Goal: Task Accomplishment & Management: Complete application form

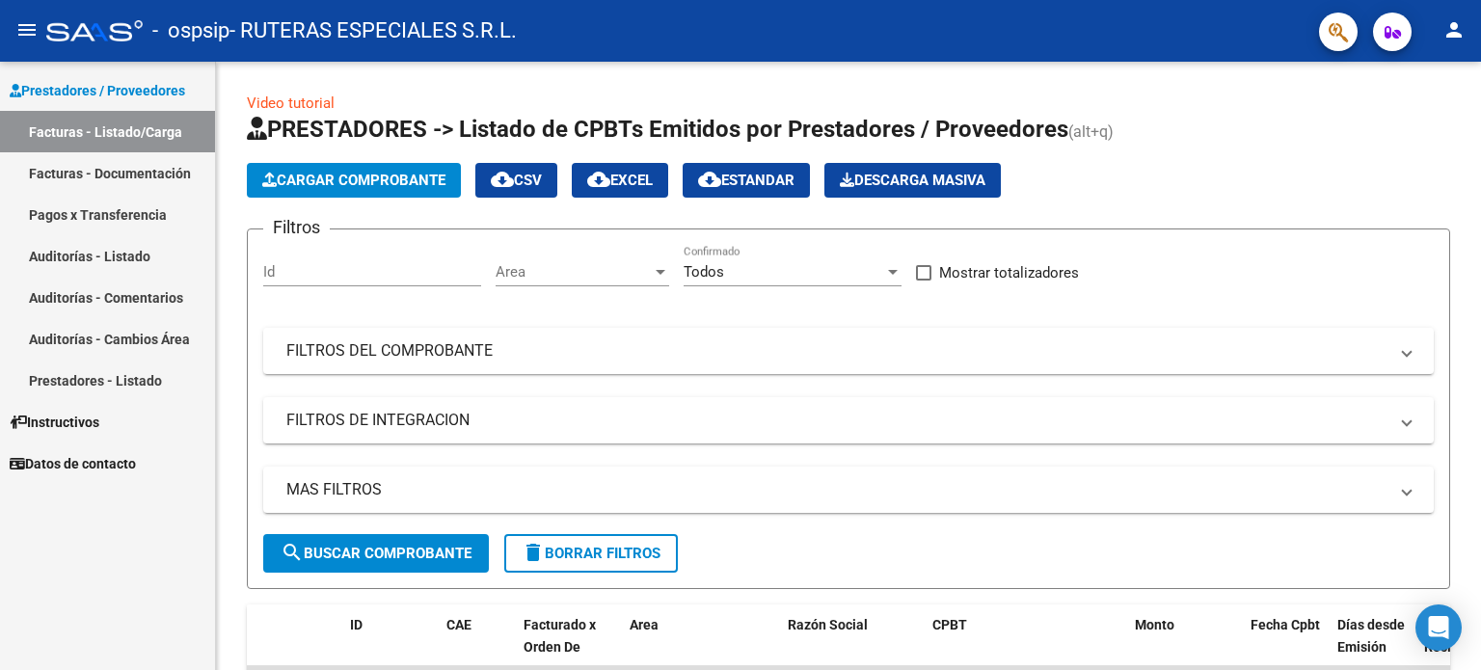
scroll to position [471, 0]
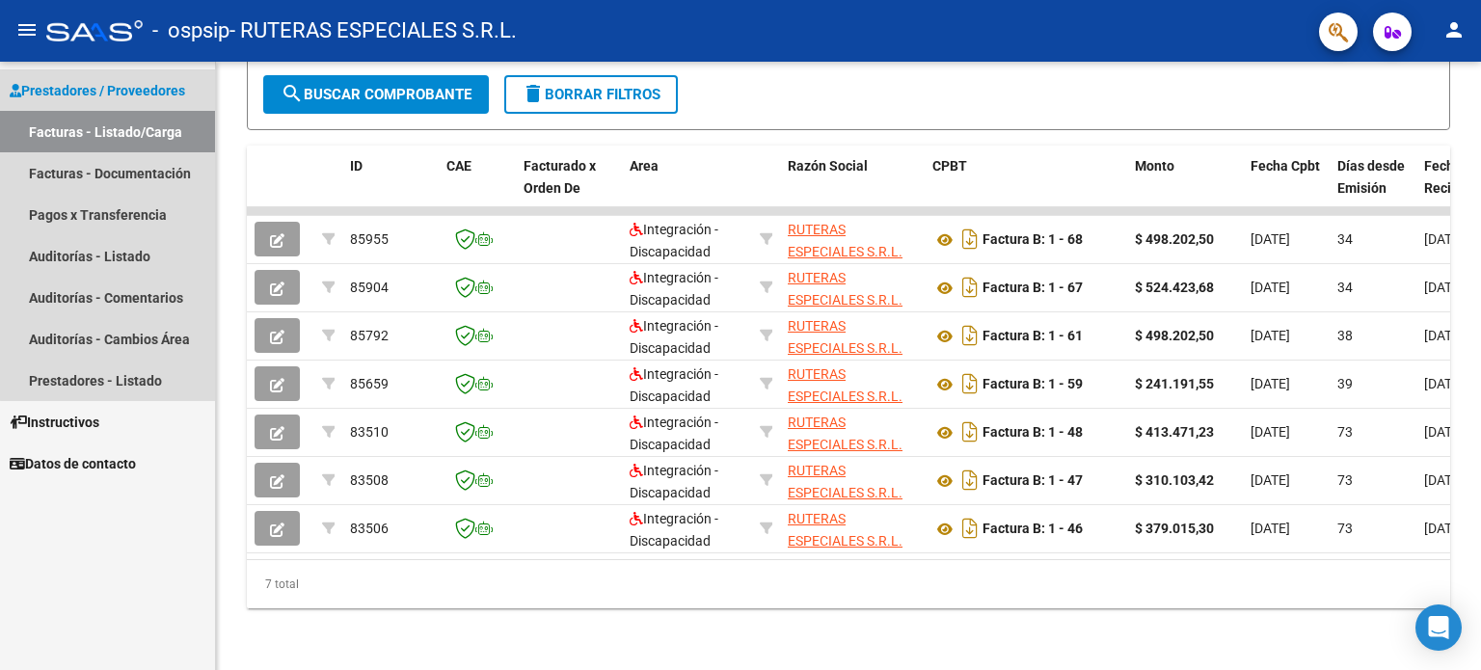
click at [138, 128] on link "Facturas - Listado/Carga" at bounding box center [107, 131] width 215 height 41
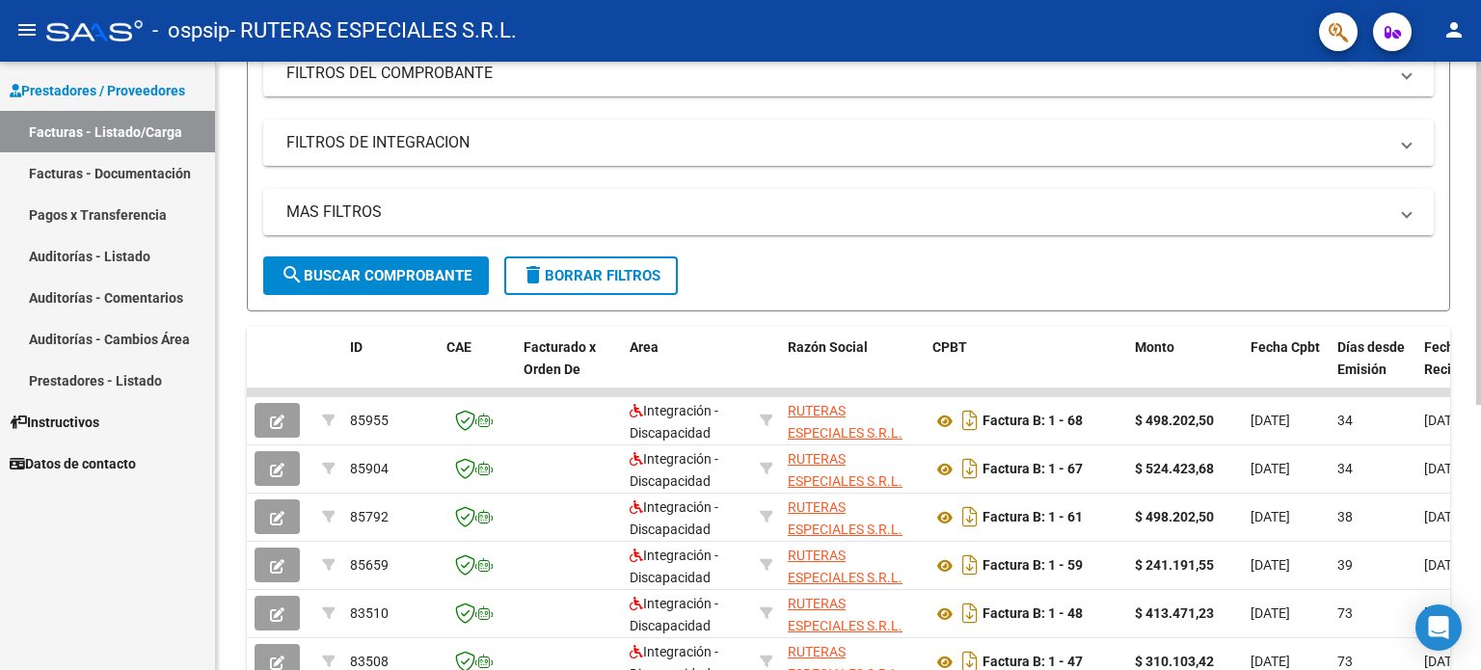
scroll to position [0, 0]
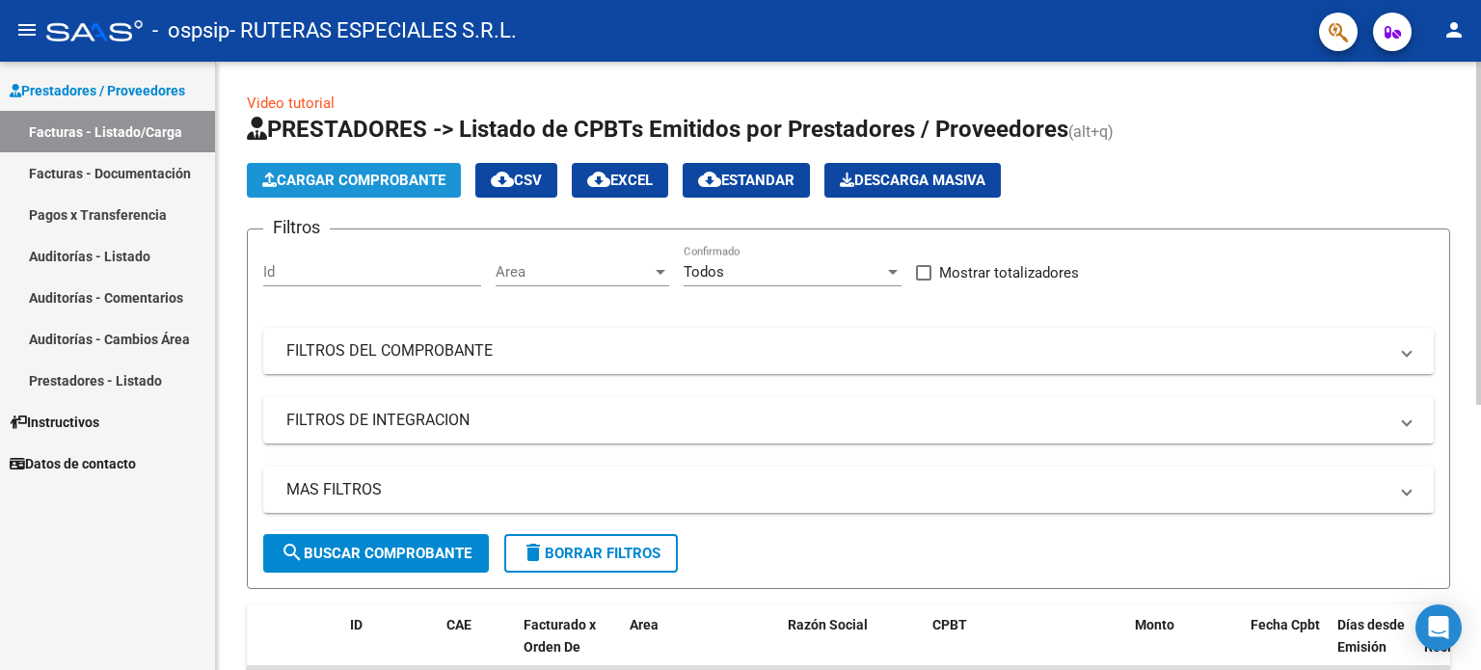
click at [344, 188] on span "Cargar Comprobante" at bounding box center [353, 180] width 183 height 17
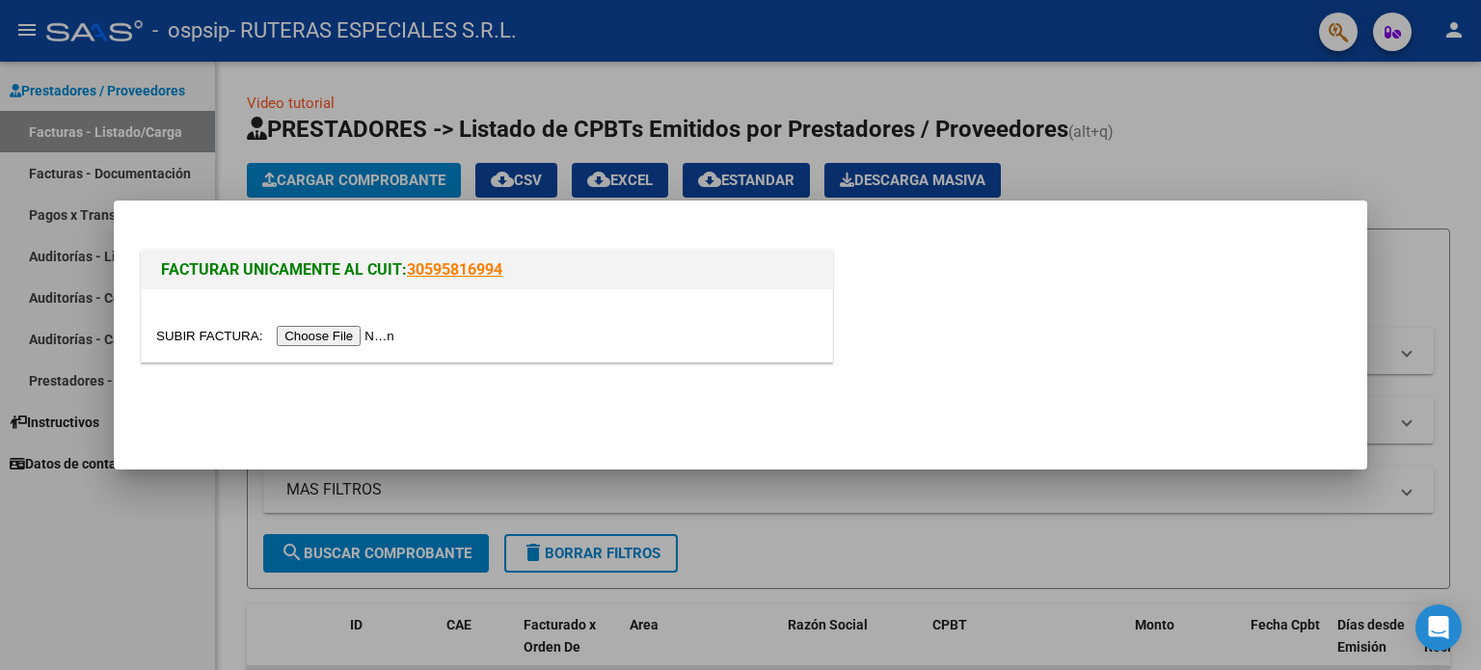
click at [400, 336] on input "file" at bounding box center [278, 336] width 244 height 20
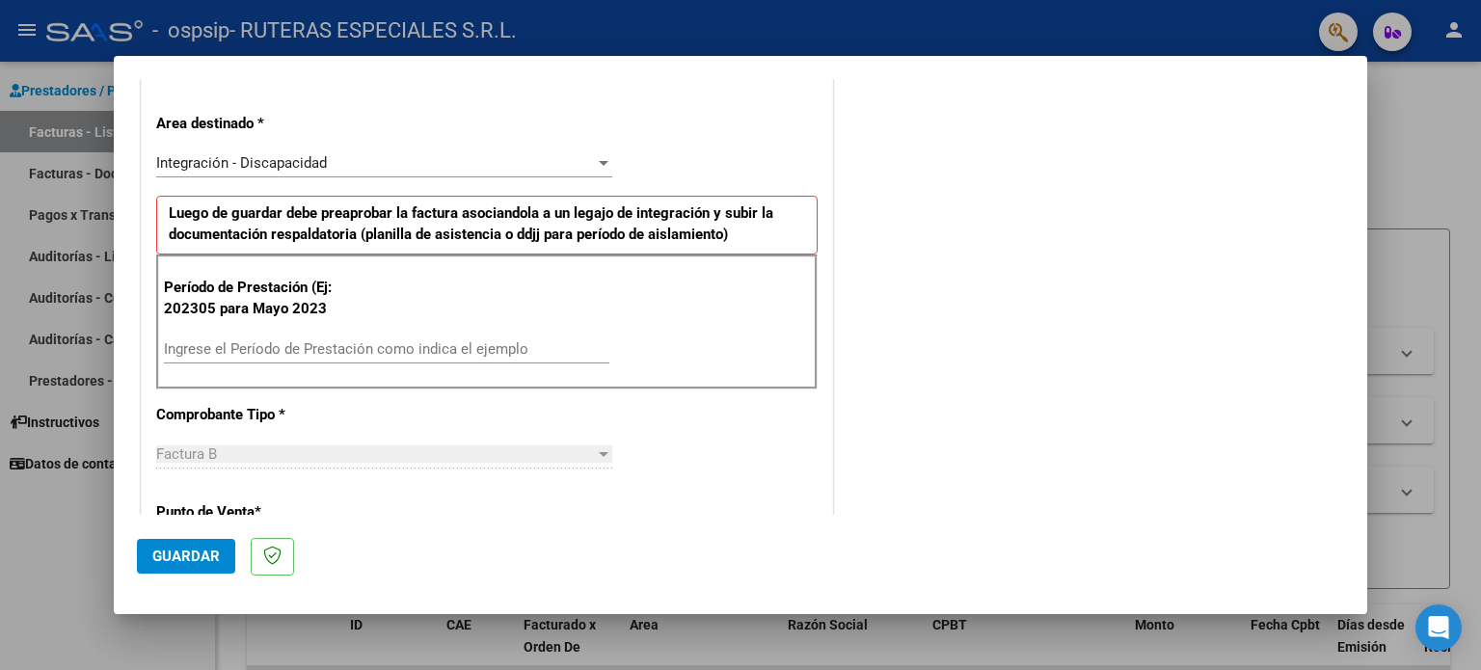
scroll to position [289, 0]
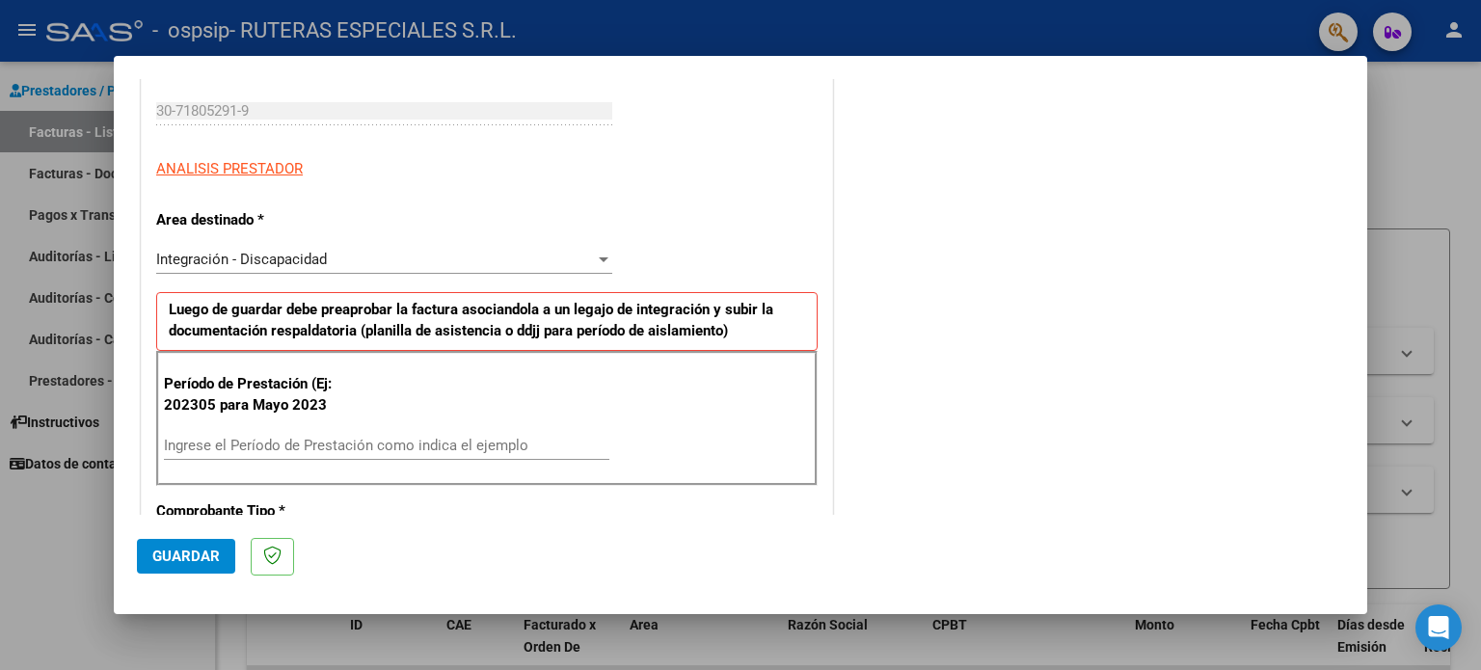
click at [285, 252] on span "Integración - Discapacidad" at bounding box center [241, 259] width 171 height 17
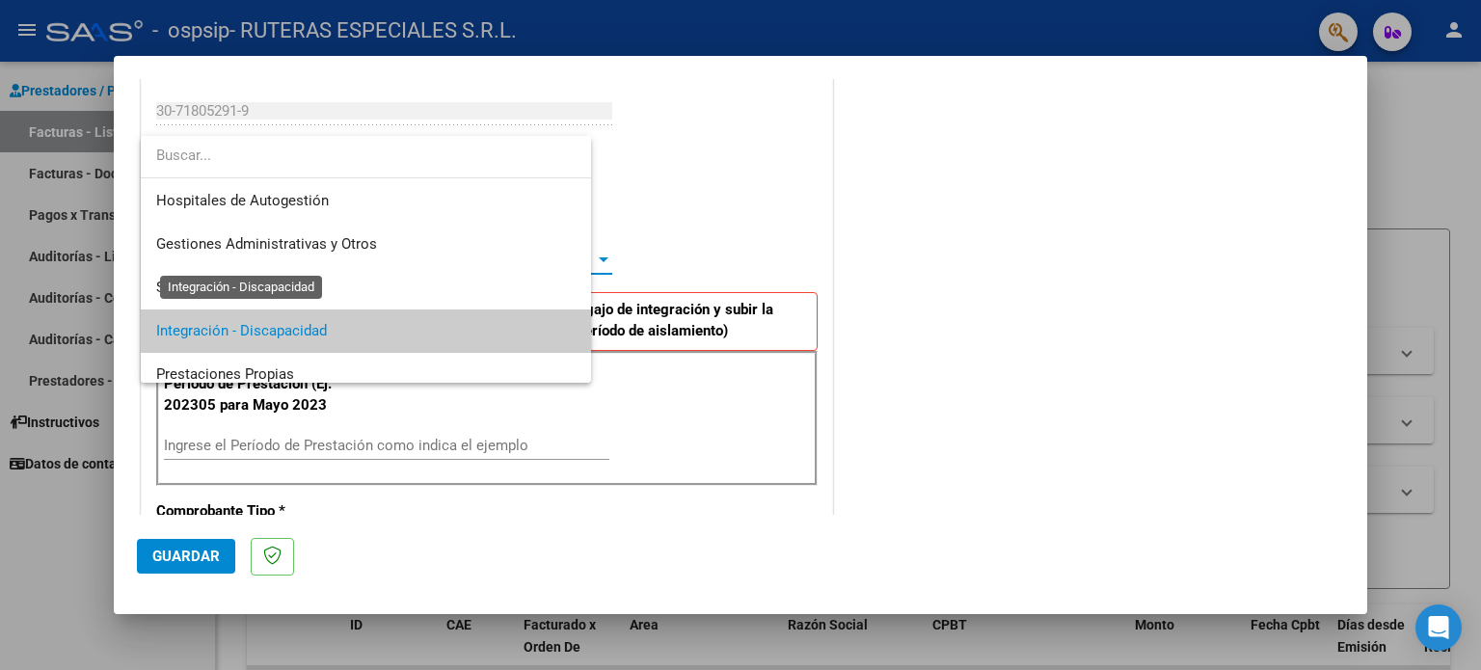
scroll to position [71, 0]
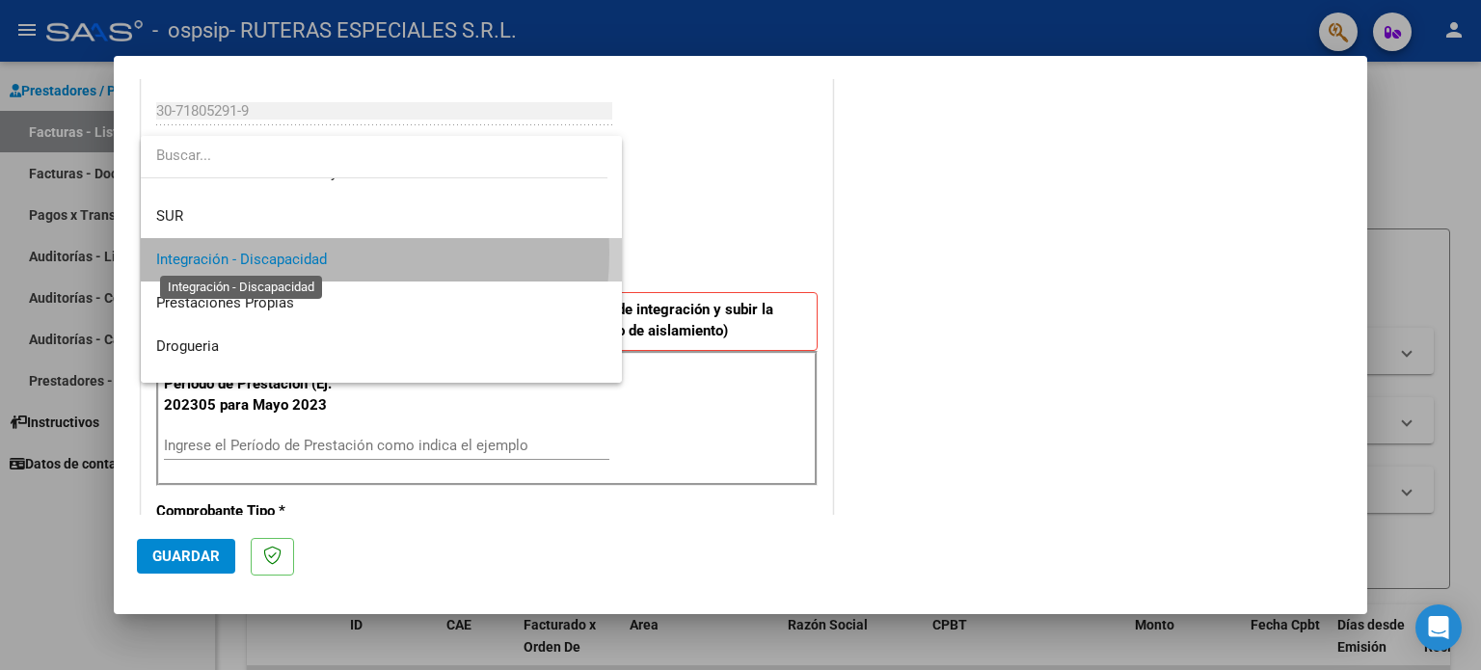
click at [285, 252] on span "Integración - Discapacidad" at bounding box center [241, 259] width 171 height 17
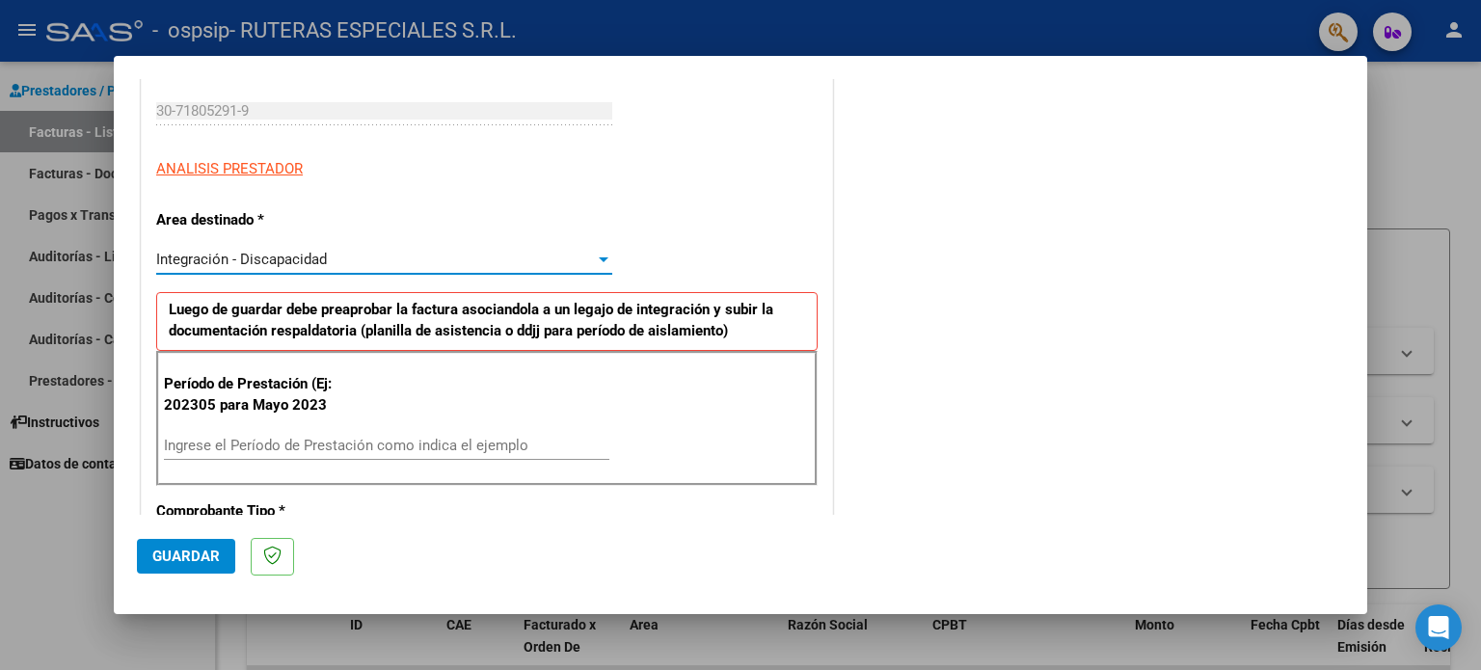
scroll to position [386, 0]
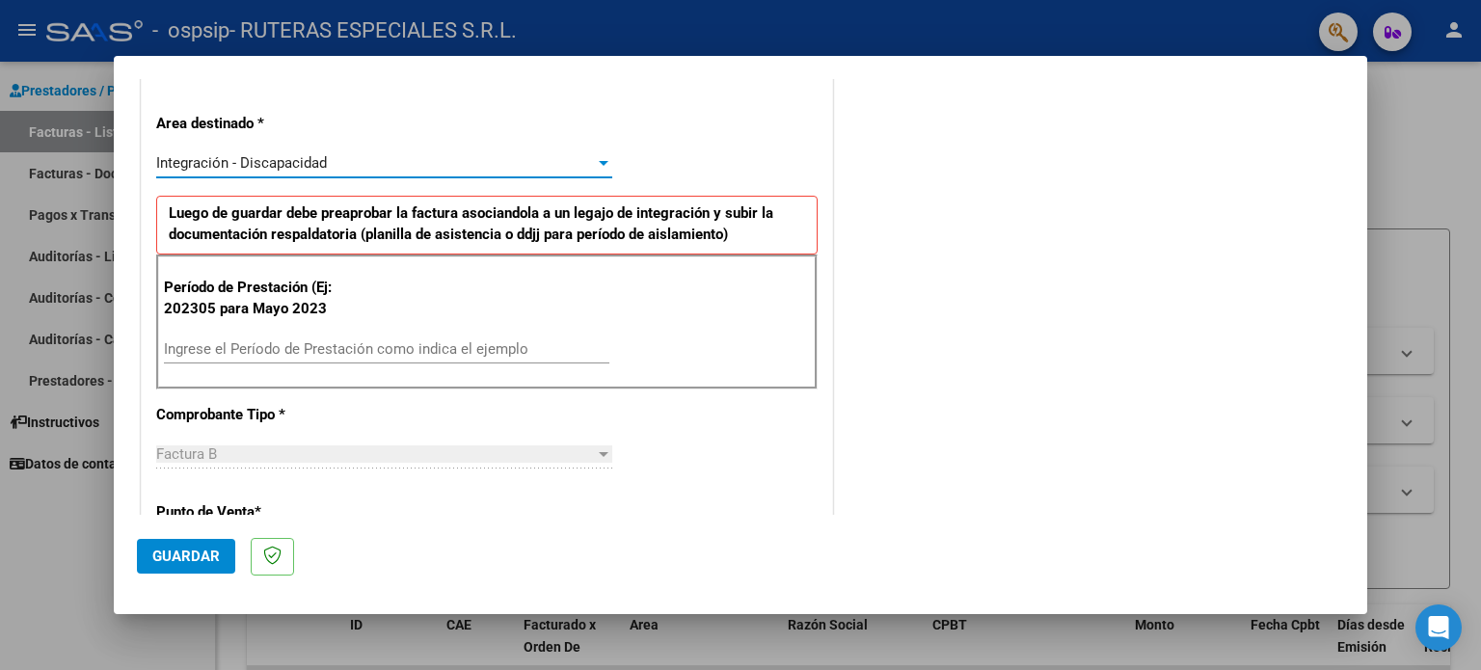
click at [297, 346] on input "Ingrese el Período de Prestación como indica el ejemplo" at bounding box center [387, 348] width 446 height 17
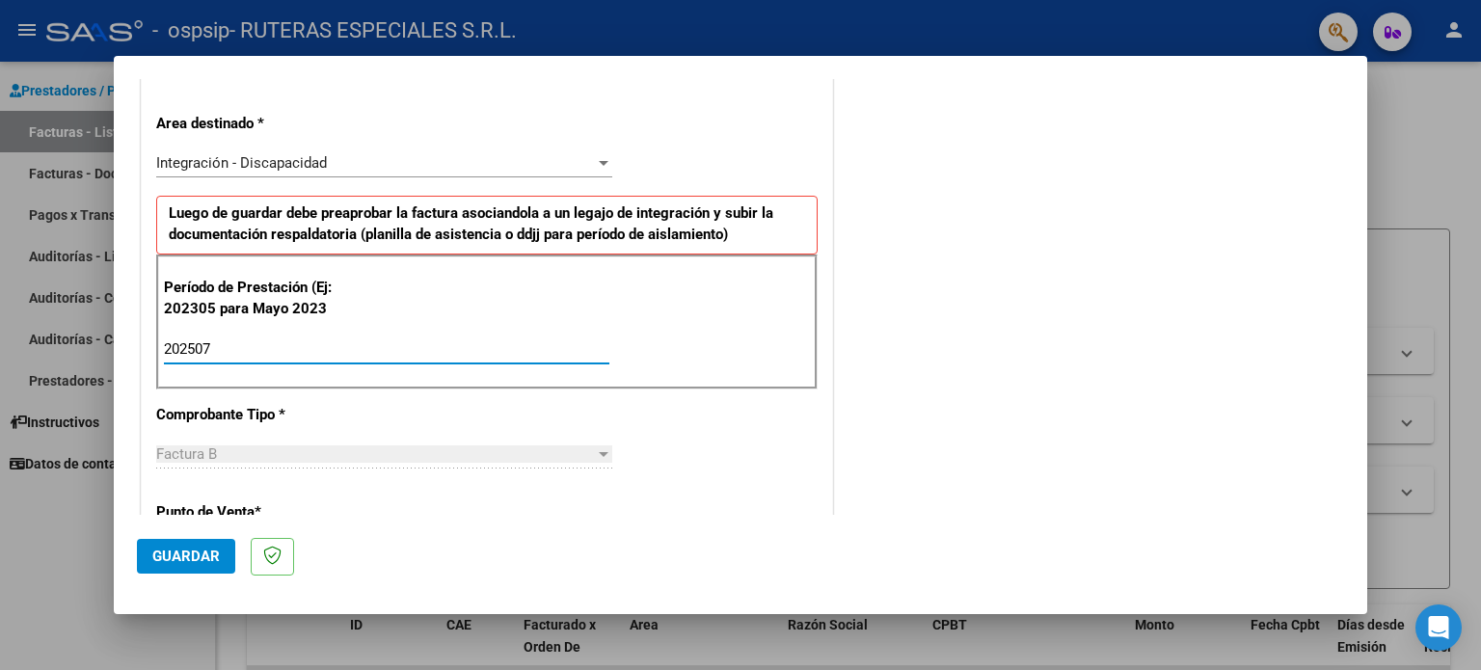
type input "202507"
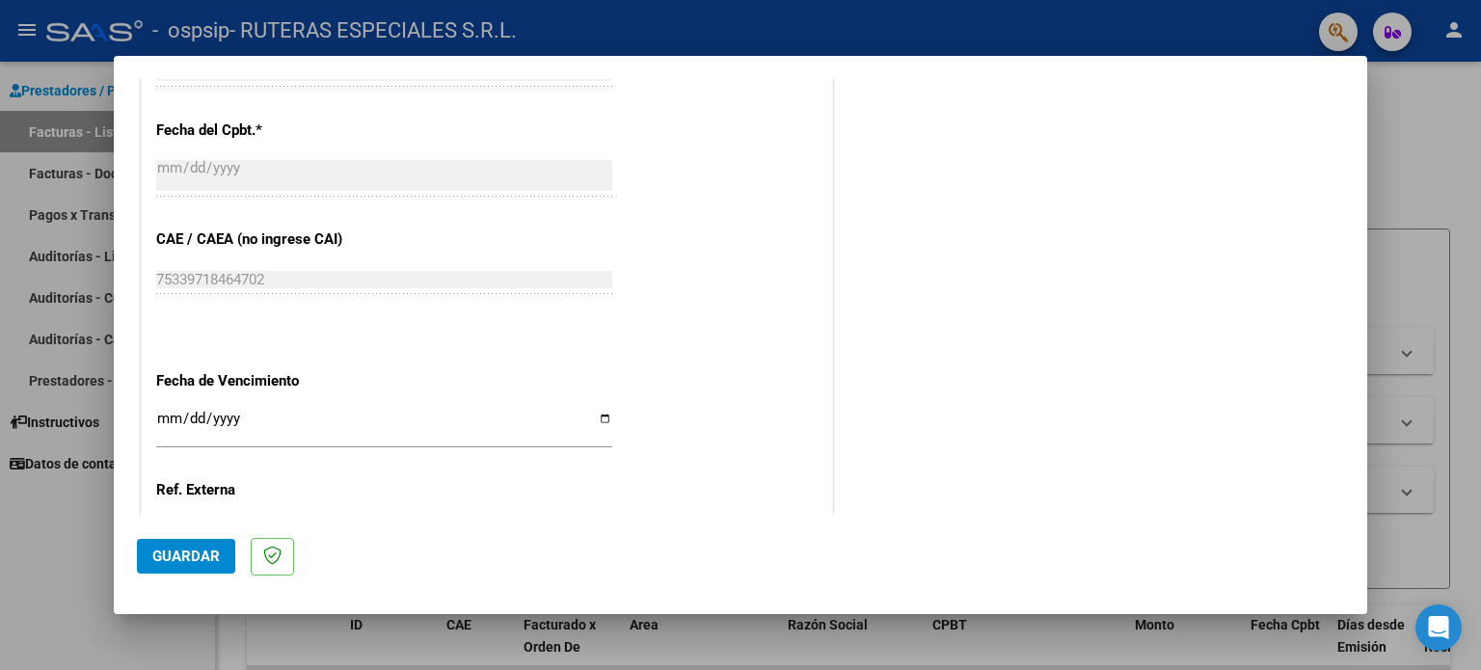
scroll to position [1223, 0]
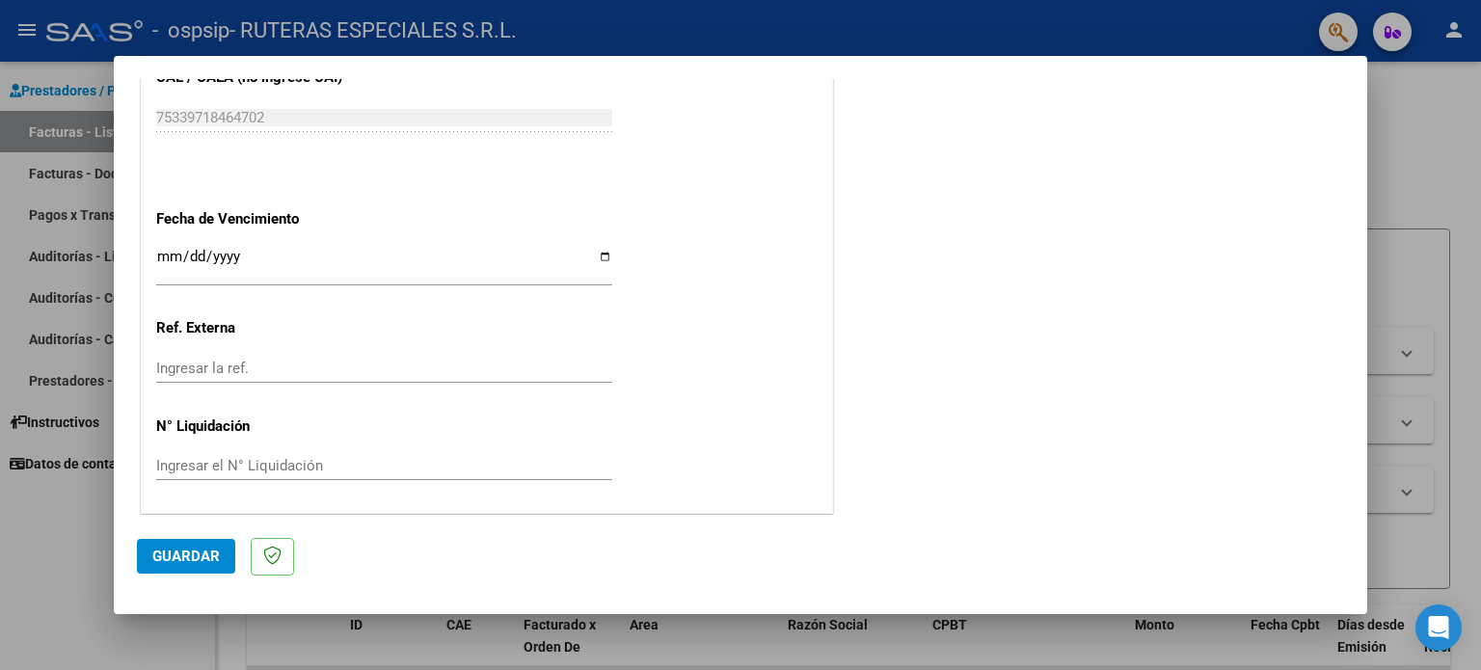
click at [599, 258] on input "Ingresar la fecha" at bounding box center [384, 264] width 456 height 31
type input "[DATE]"
click at [212, 540] on button "Guardar" at bounding box center [186, 556] width 98 height 35
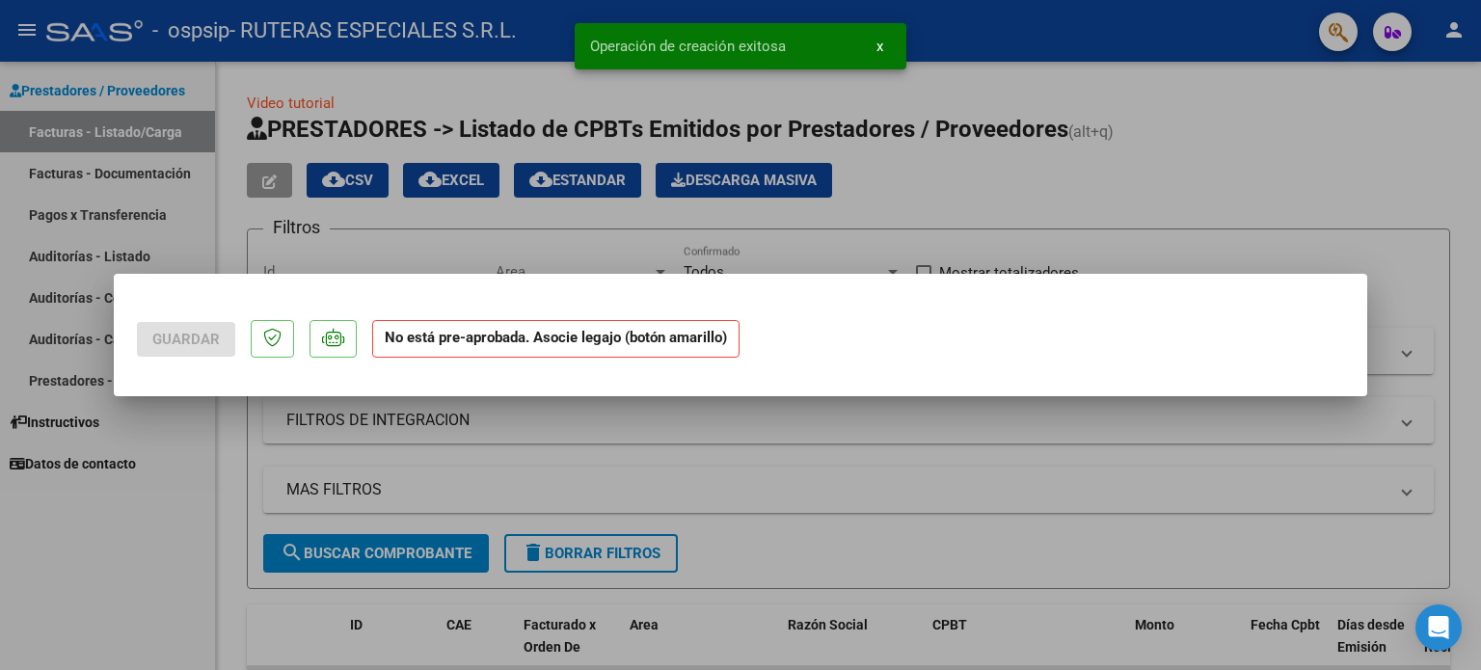
scroll to position [0, 0]
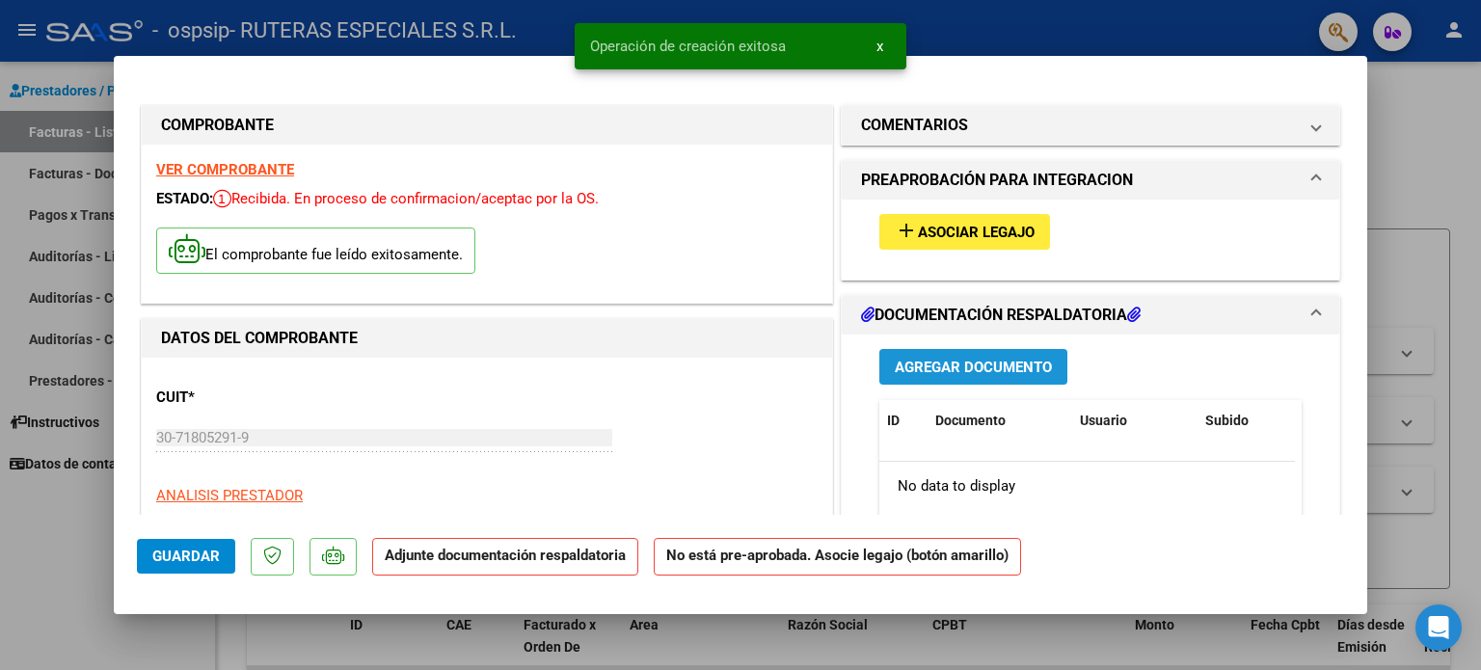
click at [1019, 372] on span "Agregar Documento" at bounding box center [973, 367] width 157 height 17
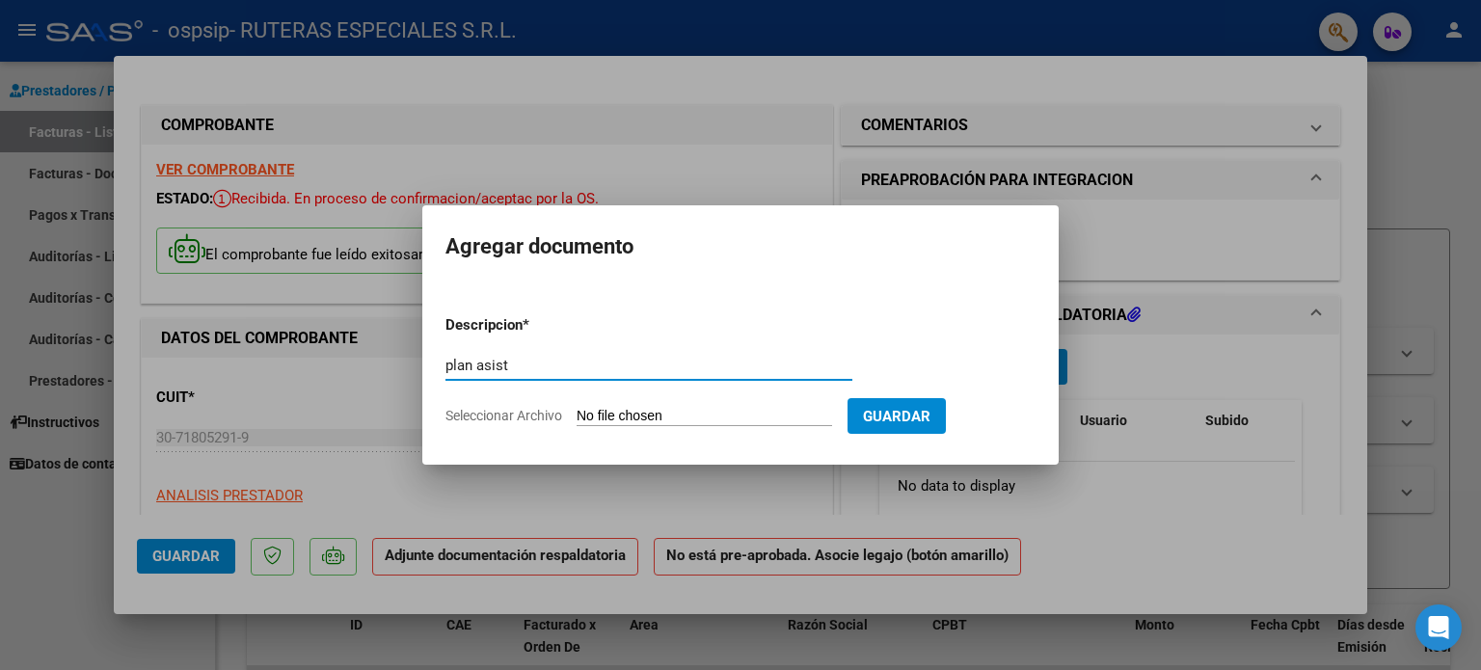
type input "plan asist"
click at [737, 412] on input "Seleccionar Archivo" at bounding box center [705, 417] width 256 height 18
type input "C:\fakepath\planilla asist Maldonado0001.pdf"
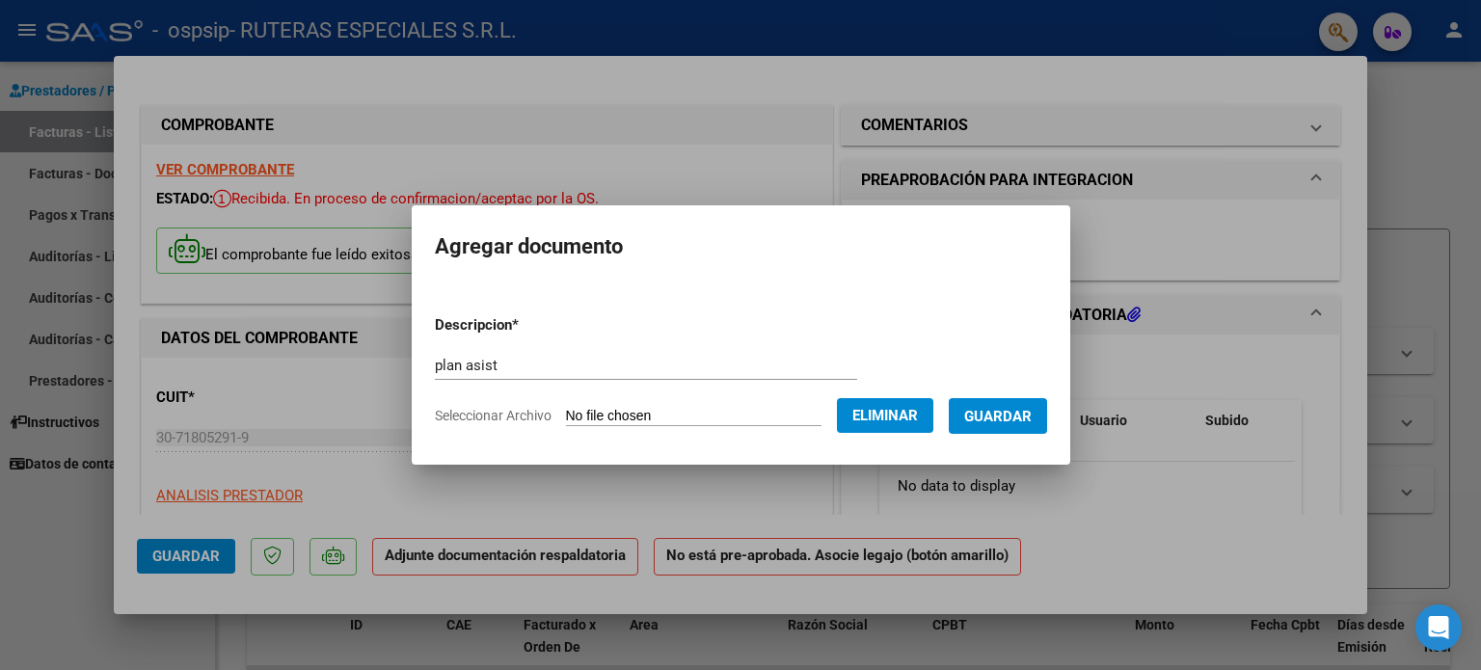
click at [1007, 400] on button "Guardar" at bounding box center [998, 416] width 98 height 36
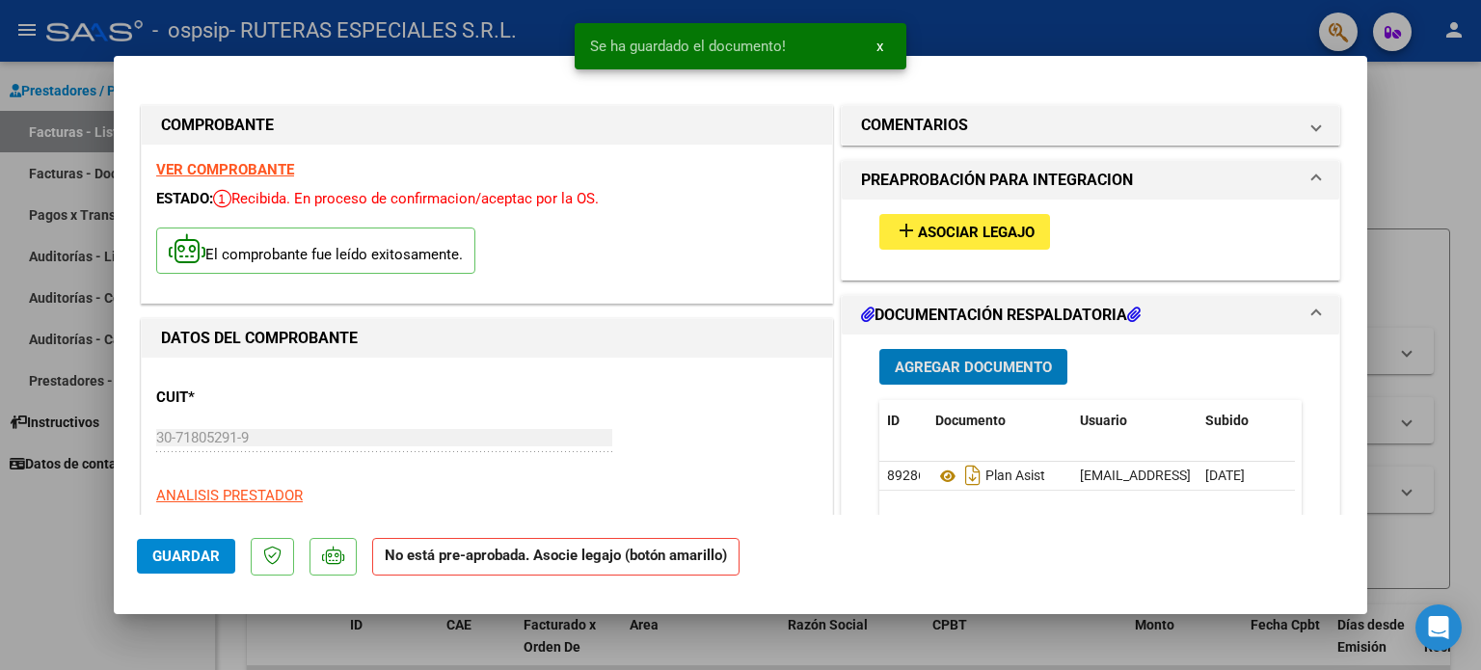
click at [914, 354] on button "Agregar Documento" at bounding box center [974, 367] width 188 height 36
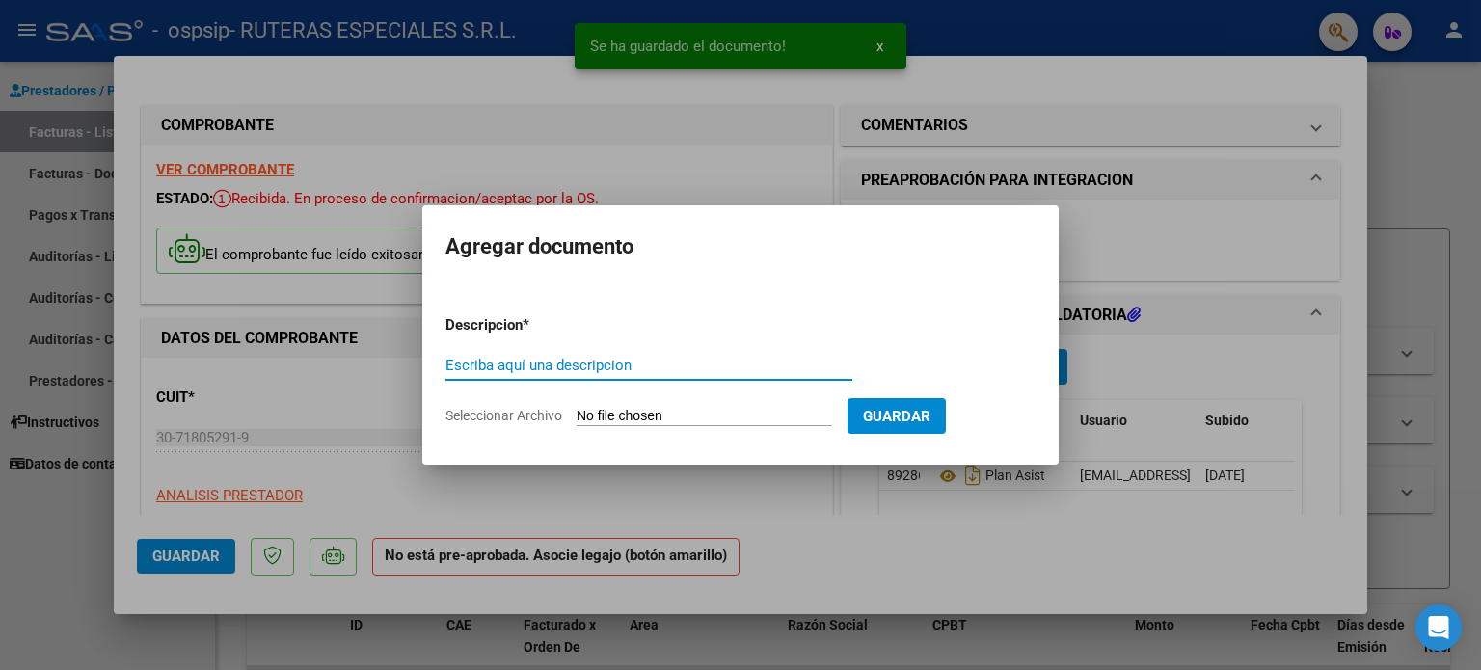
click at [562, 365] on input "Escriba aquí una descripcion" at bounding box center [649, 365] width 407 height 17
type input "x"
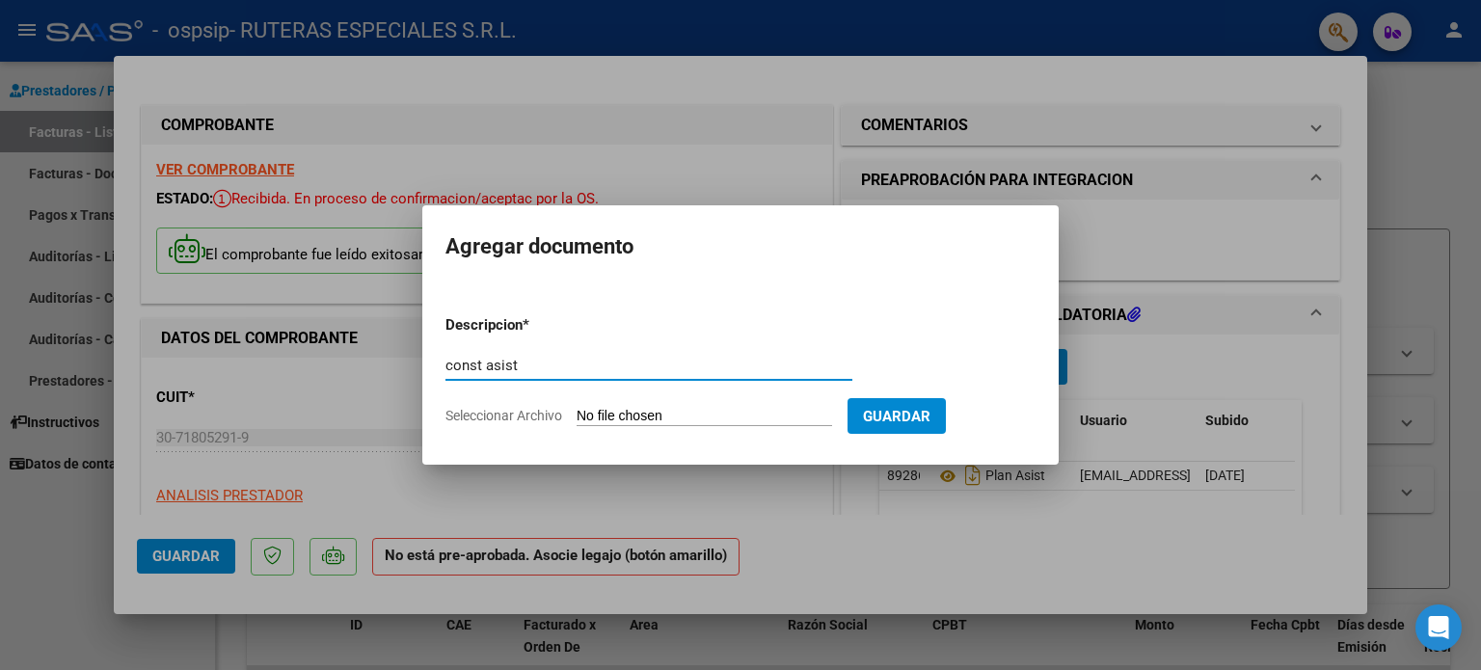
type input "const asist"
click at [808, 416] on input "Seleccionar Archivo" at bounding box center [705, 417] width 256 height 18
type input "C:\fakepath\const [PERSON_NAME].pdf"
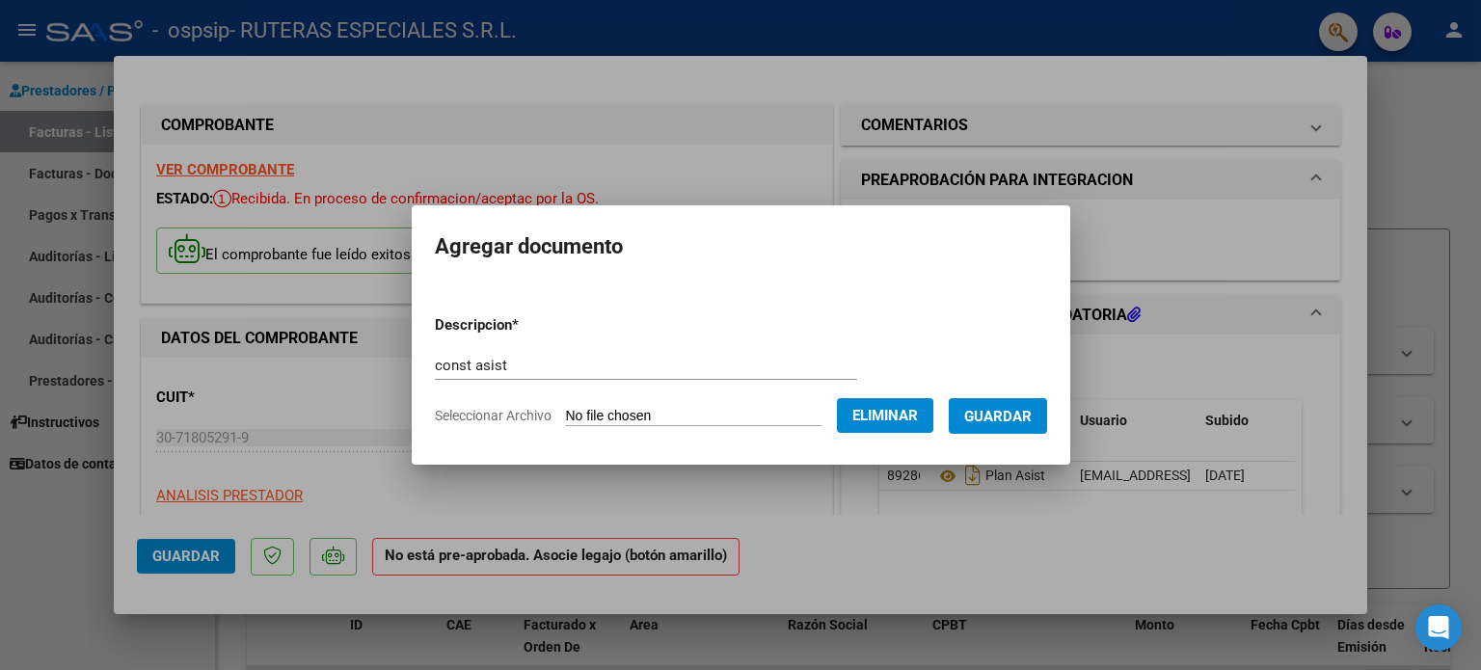
click at [1006, 420] on span "Guardar" at bounding box center [998, 416] width 68 height 17
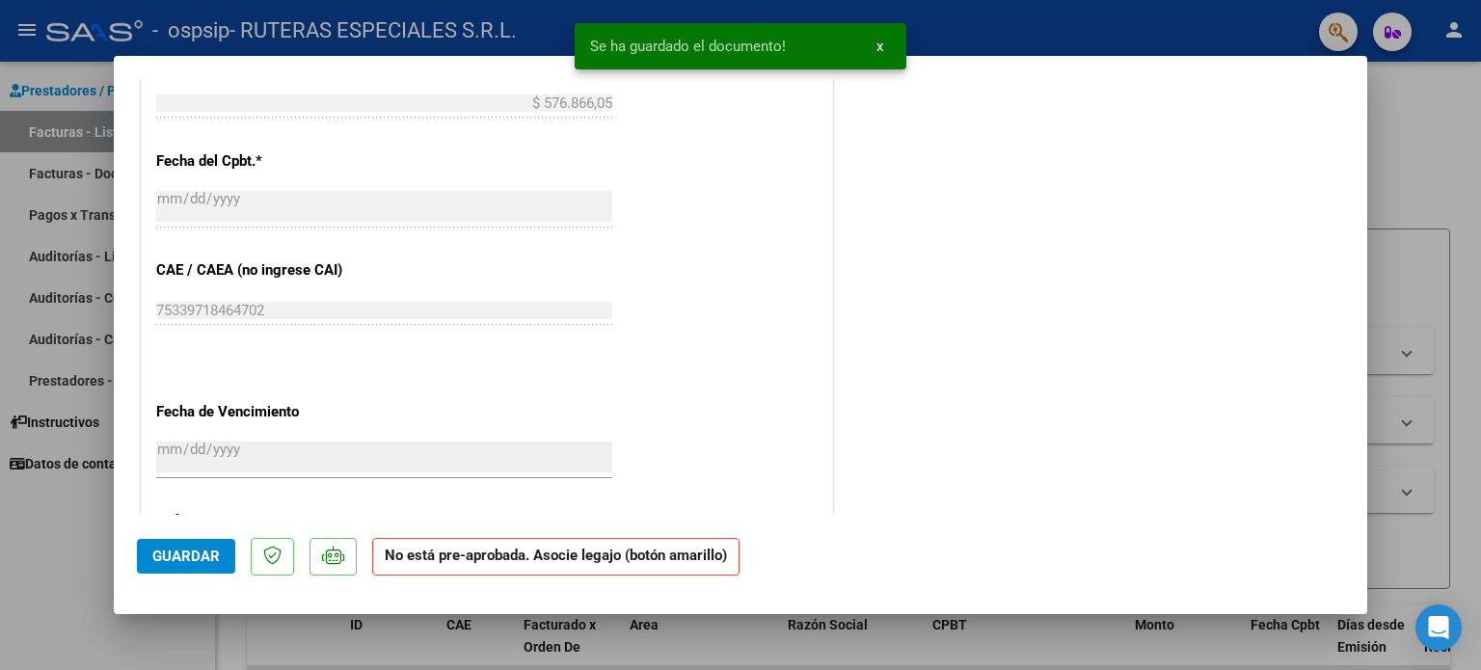
scroll to position [1141, 0]
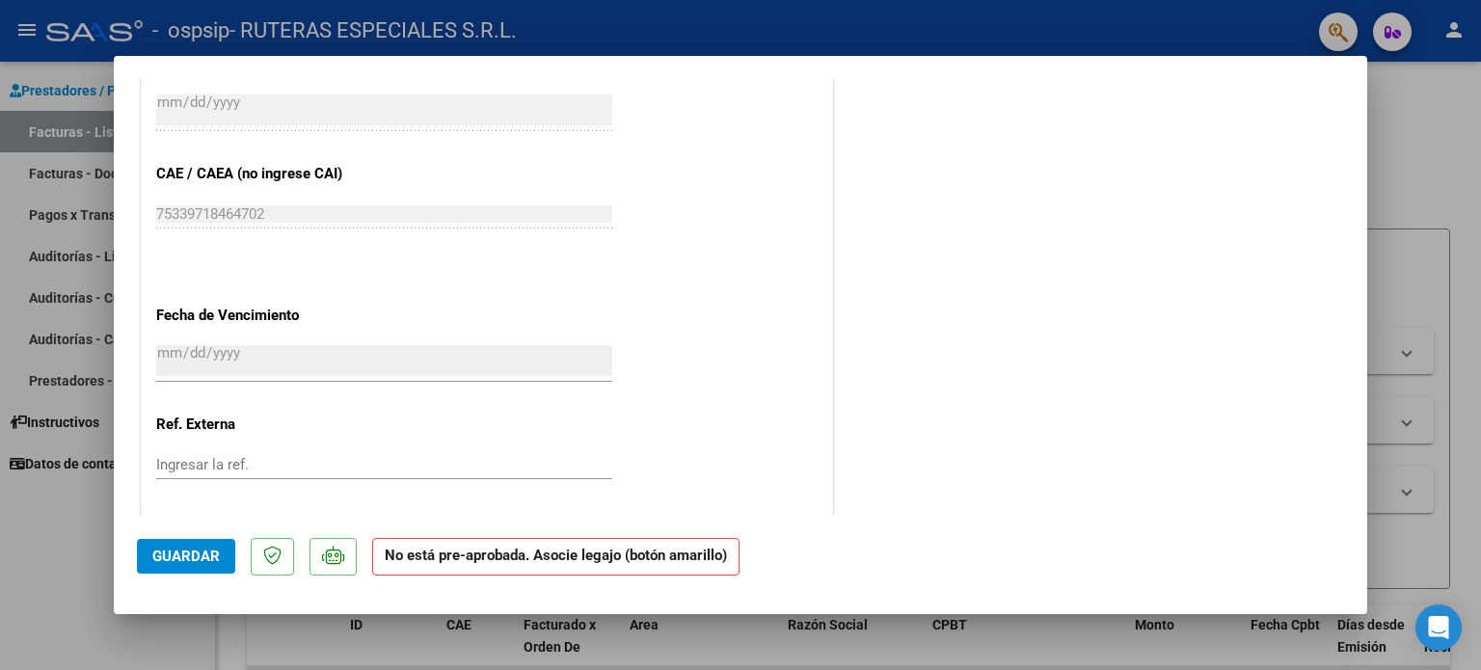
click at [208, 542] on button "Guardar" at bounding box center [186, 556] width 98 height 35
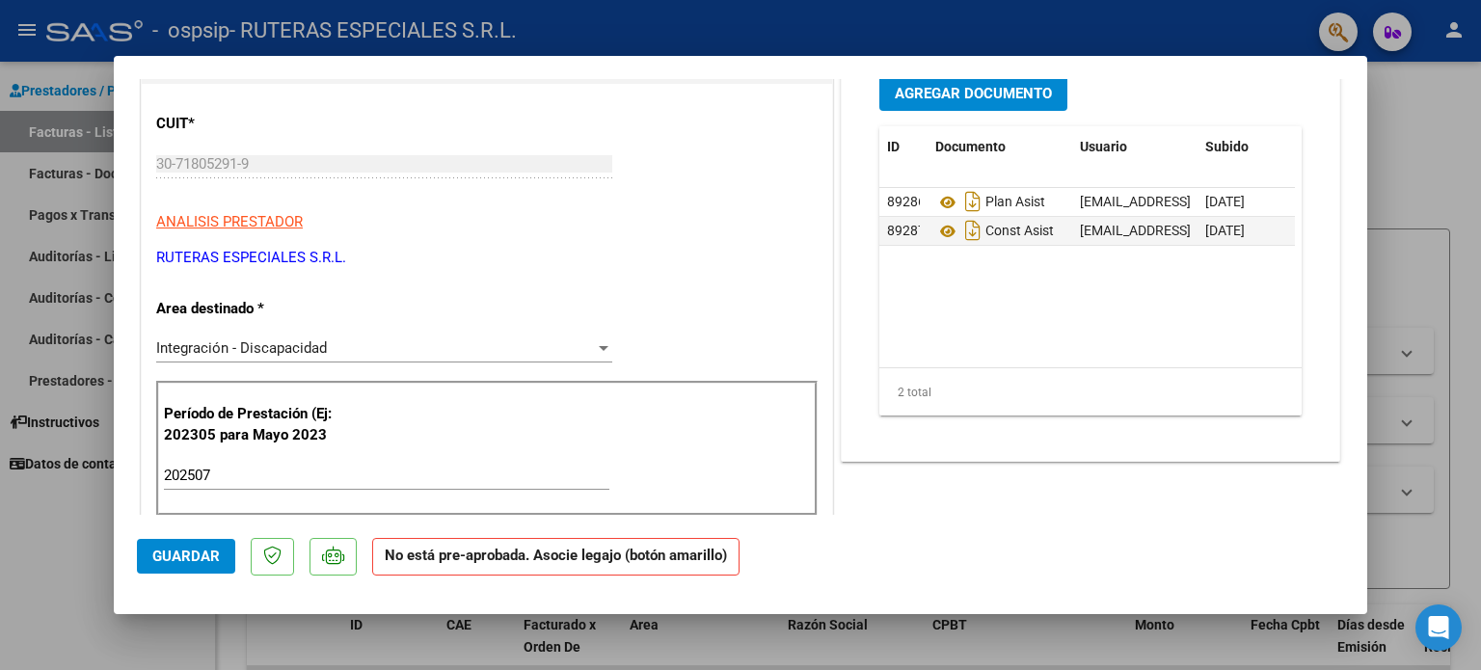
scroll to position [0, 0]
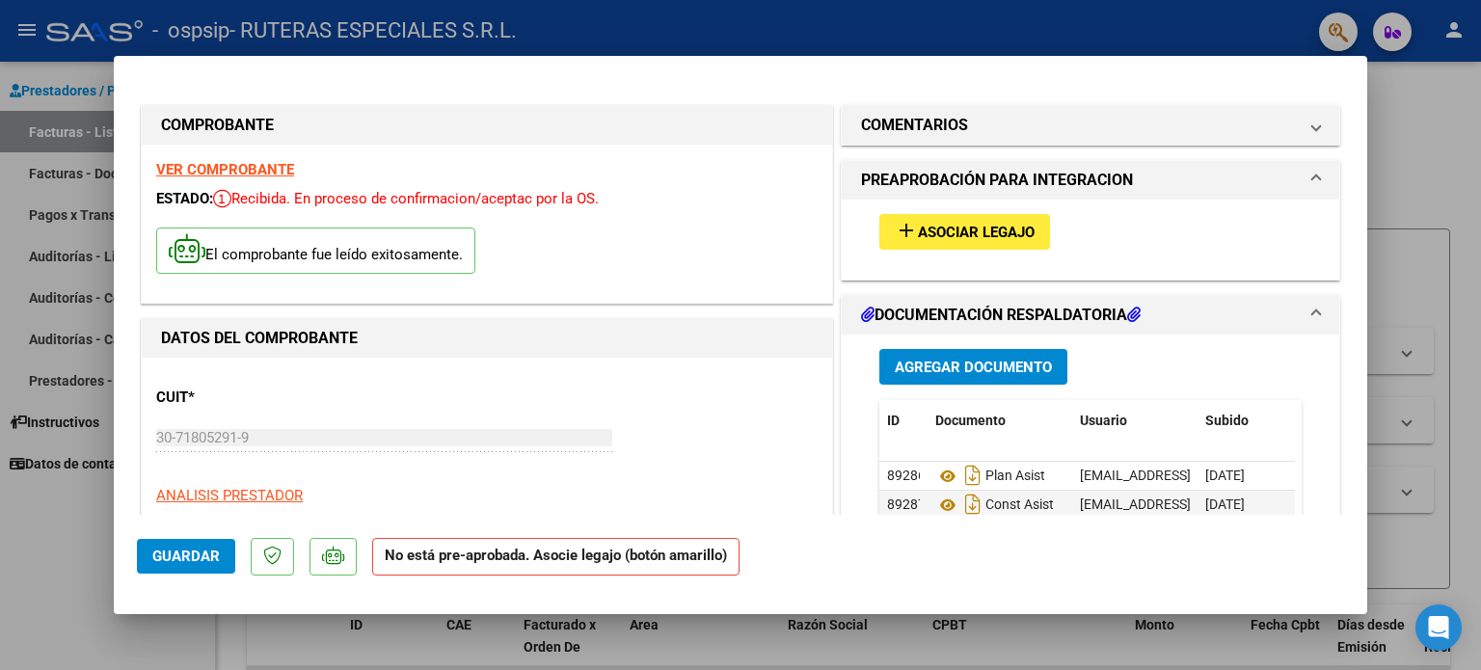
click at [1445, 139] on div at bounding box center [740, 335] width 1481 height 670
type input "$ 0,00"
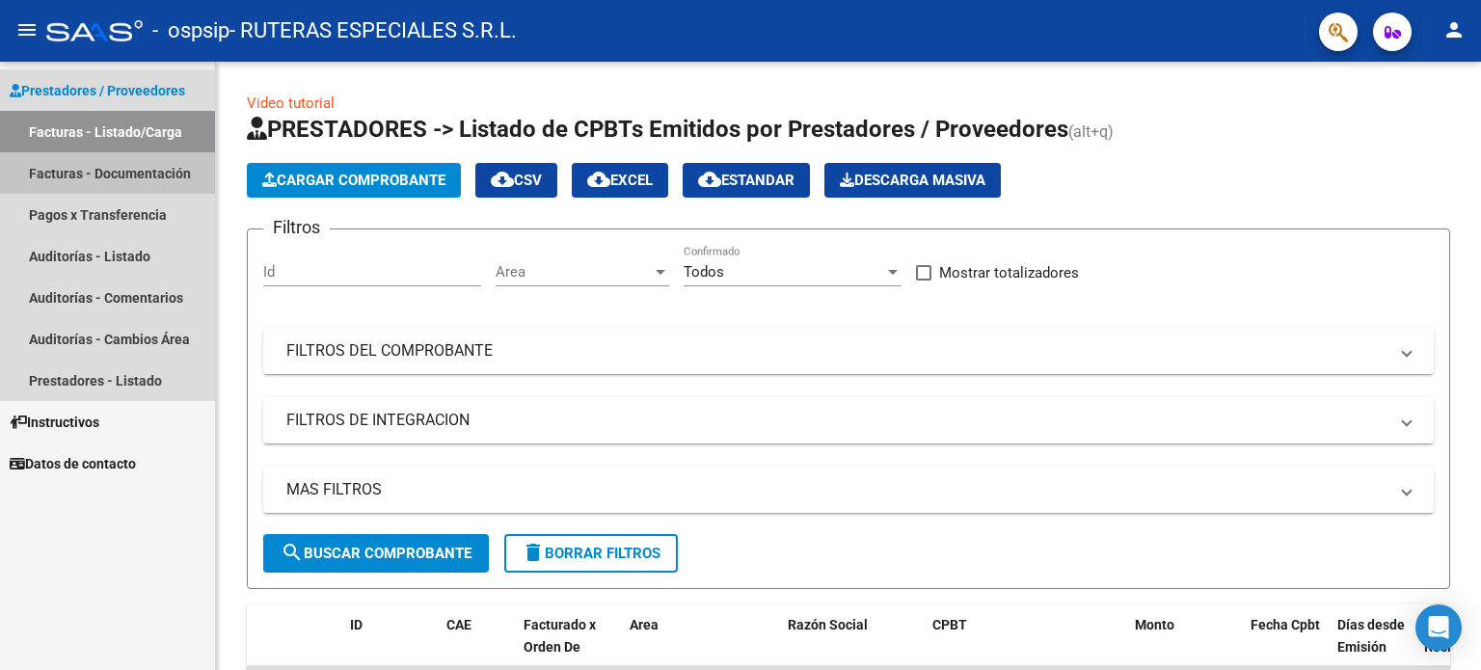
click at [83, 174] on link "Facturas - Documentación" at bounding box center [107, 172] width 215 height 41
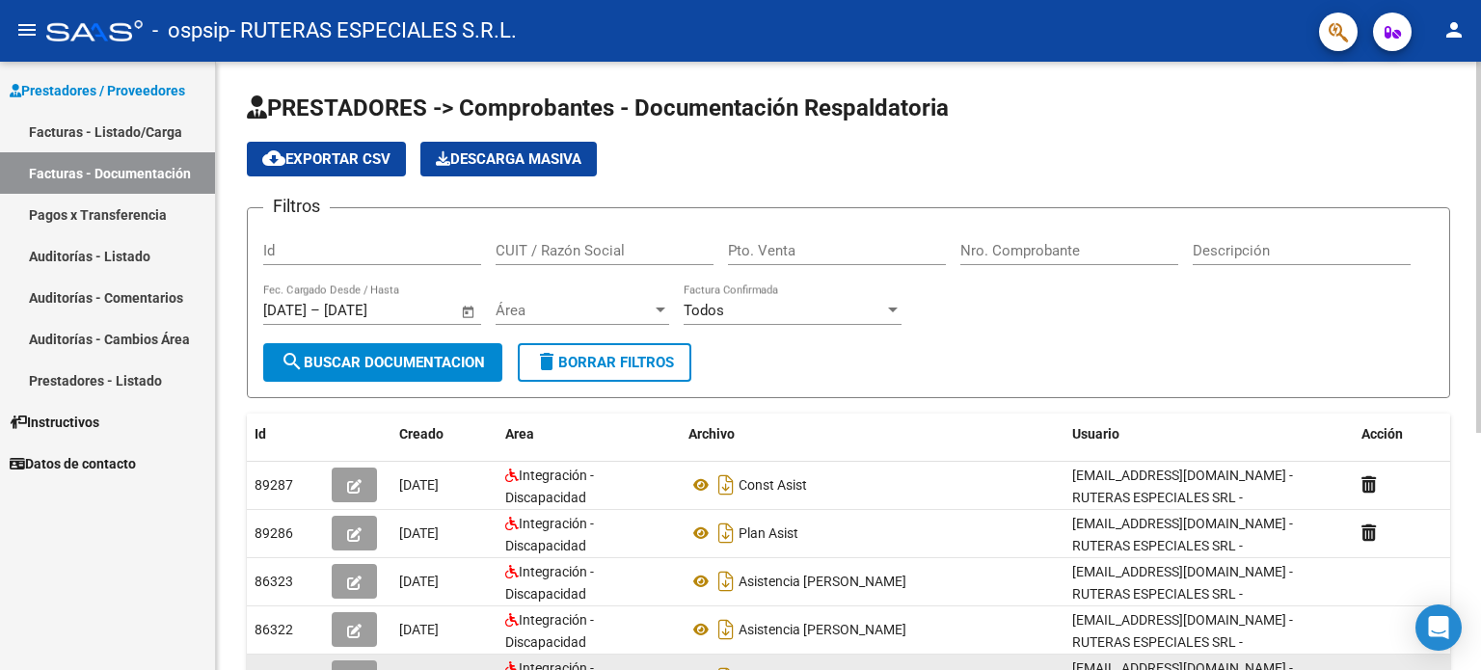
scroll to position [96, 0]
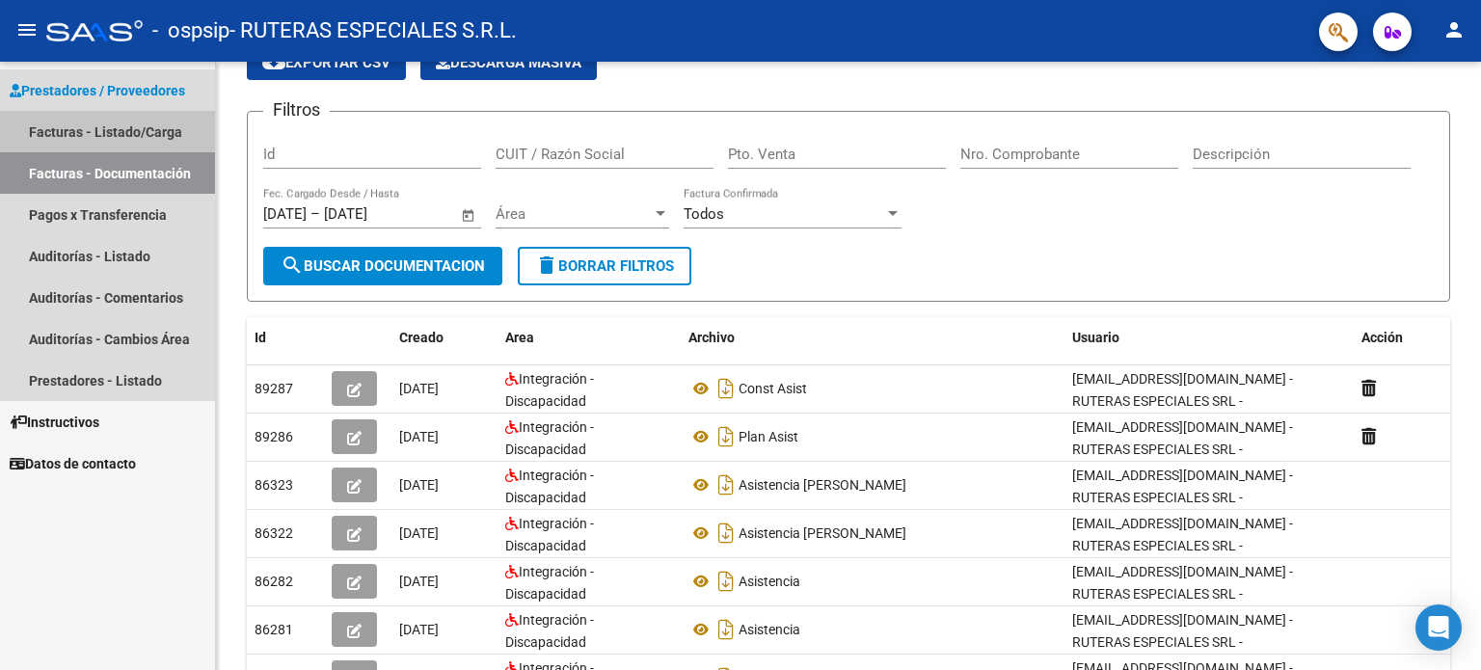
click at [143, 125] on link "Facturas - Listado/Carga" at bounding box center [107, 131] width 215 height 41
